Goal: Check status: Check status

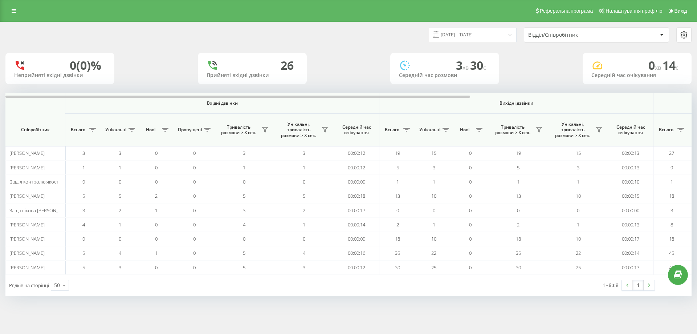
click at [507, 36] on input "16.09.2025 - 16.09.2025" at bounding box center [473, 35] width 88 height 14
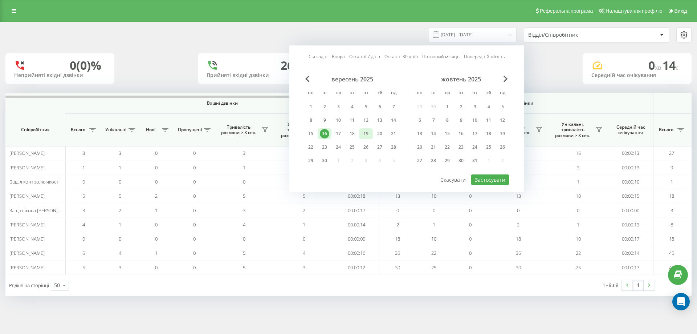
click at [364, 133] on div "19" at bounding box center [365, 133] width 9 height 9
click at [480, 178] on button "Застосувати" at bounding box center [490, 179] width 38 height 11
type input "[DATE] - [DATE]"
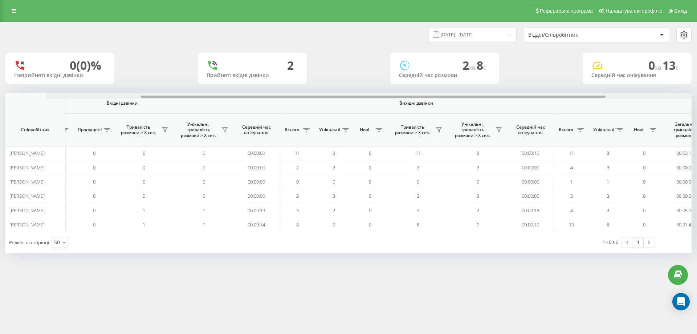
scroll to position [0, 142]
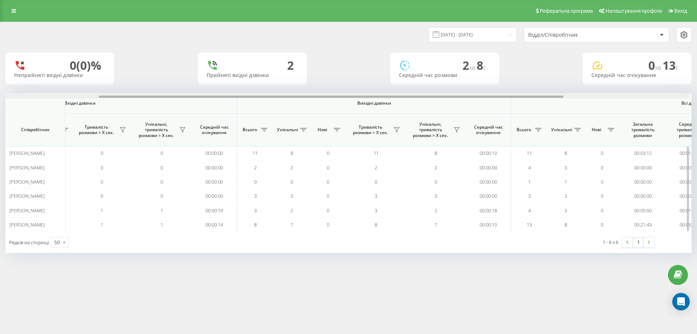
drag, startPoint x: 422, startPoint y: 97, endPoint x: 518, endPoint y: 99, distance: 96.6
click at [518, 99] on div "Вхідні дзвінки Вихідні дзвінки Всі дзвінки Співробітник Всього Унікальні Нові П…" at bounding box center [348, 162] width 686 height 139
click at [455, 128] on icon at bounding box center [457, 130] width 6 height 6
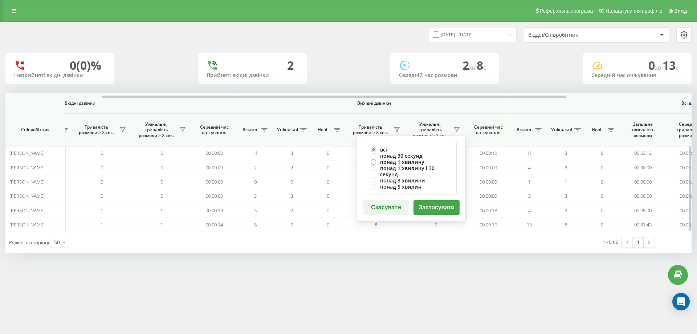
click at [393, 162] on label "понад 1 хвилину" at bounding box center [411, 162] width 81 height 6
radio input "true"
drag, startPoint x: 435, startPoint y: 198, endPoint x: 391, endPoint y: 206, distance: 44.6
click at [434, 200] on button "Застосувати" at bounding box center [437, 207] width 46 height 15
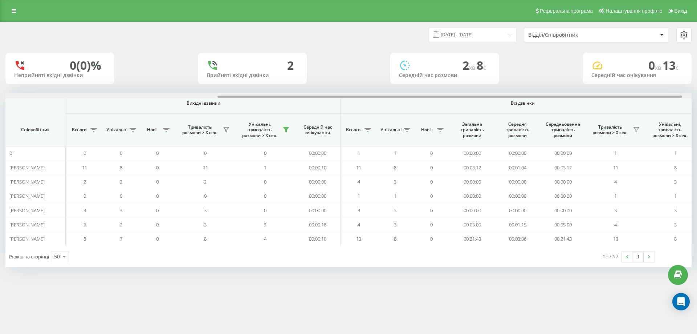
scroll to position [0, 314]
drag, startPoint x: 180, startPoint y: 97, endPoint x: 392, endPoint y: 104, distance: 212.2
click at [393, 102] on div "Вхідні дзвінки Вихідні дзвінки Всі дзвінки Співробітник Всього Унікальні Нові П…" at bounding box center [348, 169] width 686 height 153
